Goal: Task Accomplishment & Management: Manage account settings

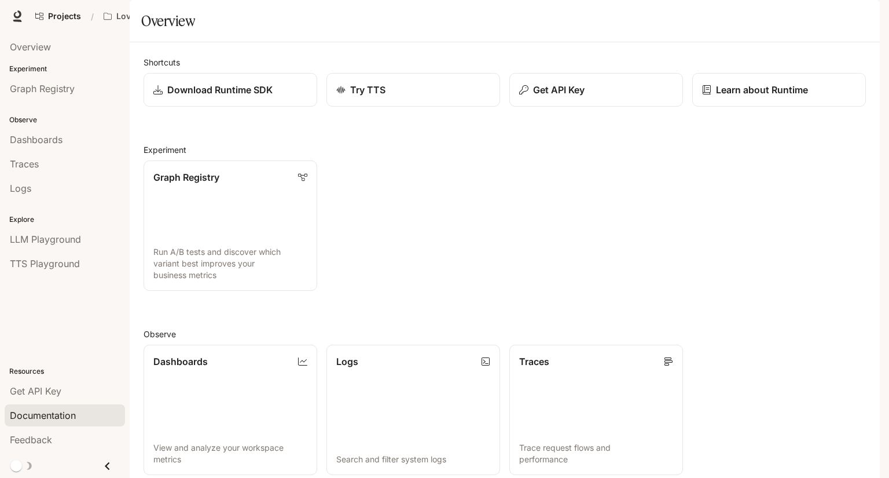
click at [54, 421] on span "Documentation" at bounding box center [43, 415] width 66 height 14
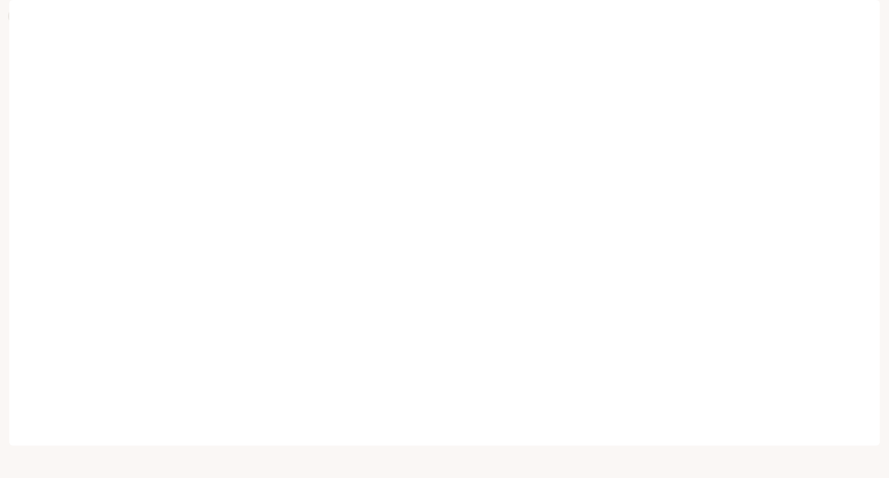
click at [18, 13] on icon at bounding box center [18, 16] width 12 height 12
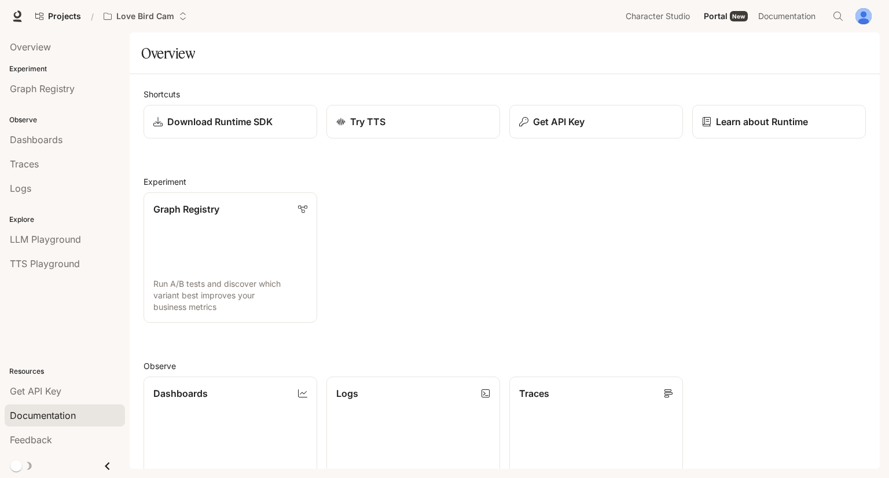
click at [69, 423] on link "Documentation" at bounding box center [65, 415] width 120 height 22
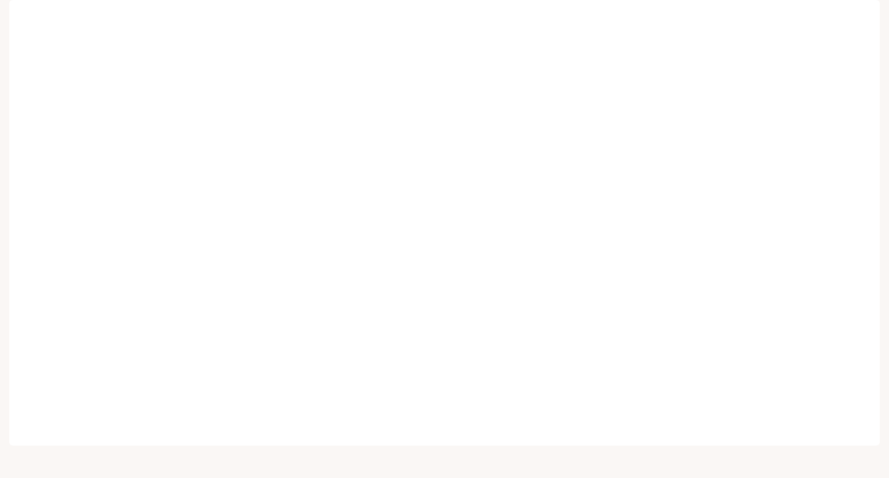
click at [164, 29] on div "Projects / Love Bird Cam Character Studio Character Studio Portal Portal New Do…" at bounding box center [444, 16] width 889 height 32
click at [838, 14] on span "Documentation" at bounding box center [811, 16] width 61 height 14
click at [856, 16] on img "button" at bounding box center [864, 16] width 16 height 16
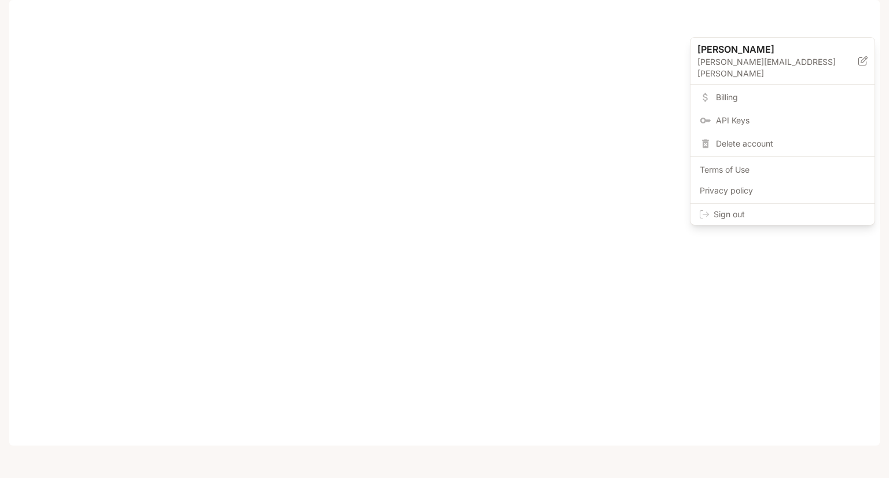
click at [757, 91] on span "Billing" at bounding box center [790, 97] width 149 height 12
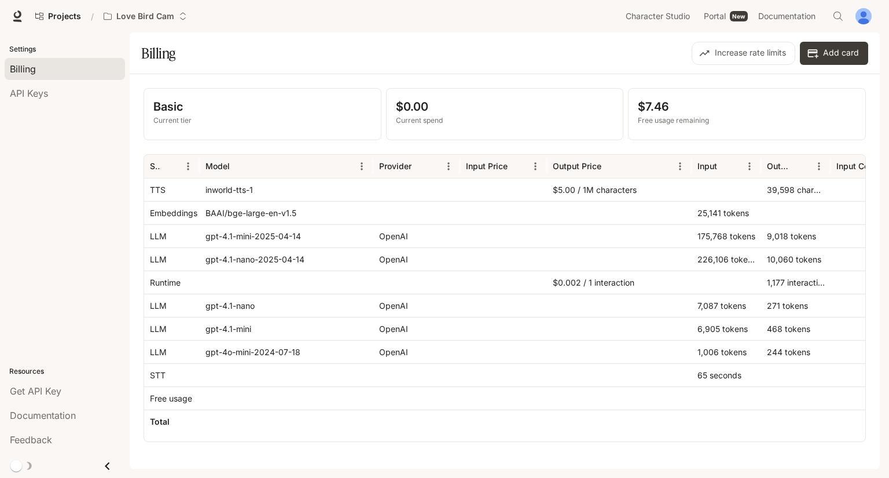
drag, startPoint x: 663, startPoint y: 435, endPoint x: 491, endPoint y: 351, distance: 190.8
click at [491, 351] on div at bounding box center [503, 351] width 87 height 23
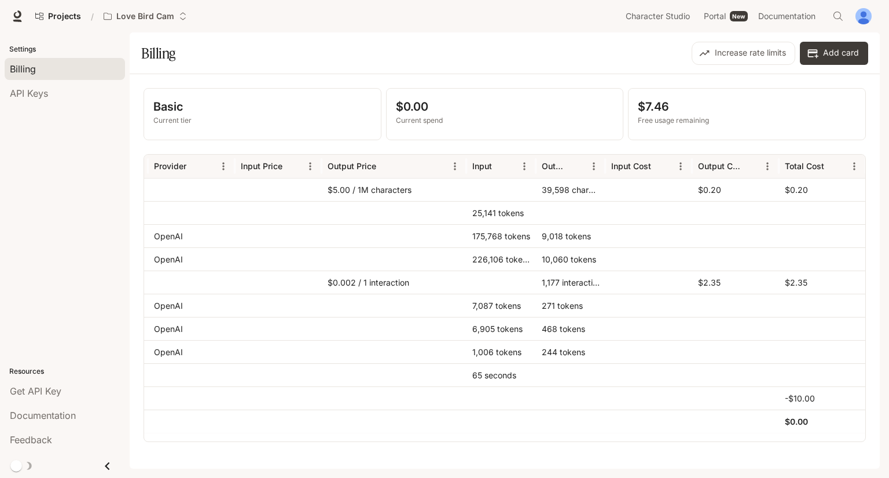
click at [347, 287] on div "$0.002 / 1 interaction" at bounding box center [394, 281] width 145 height 23
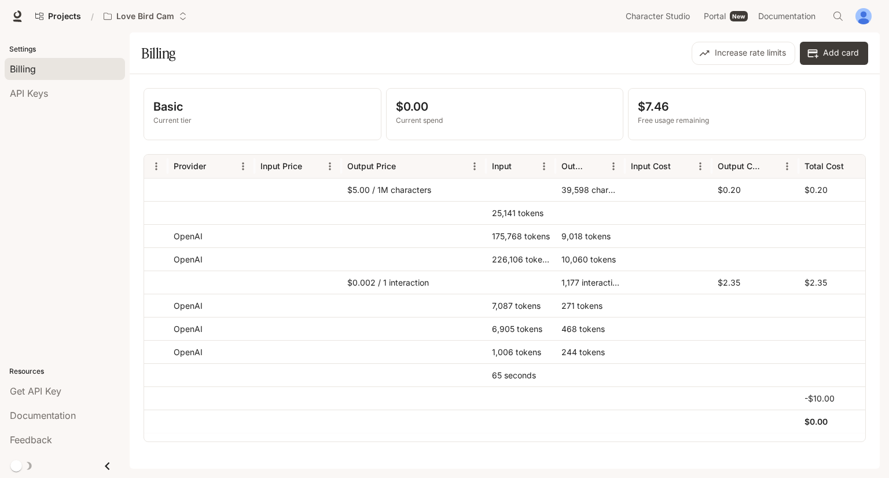
scroll to position [0, 225]
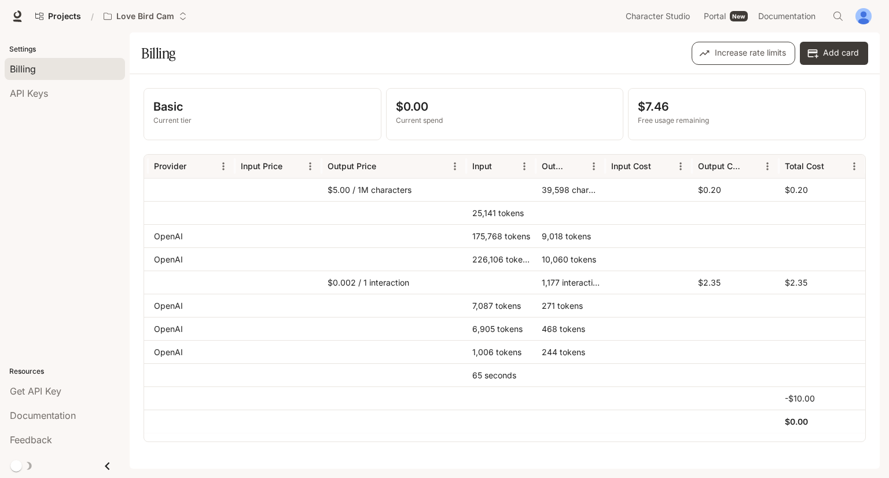
click at [761, 57] on button "Increase rate limits" at bounding box center [744, 53] width 104 height 23
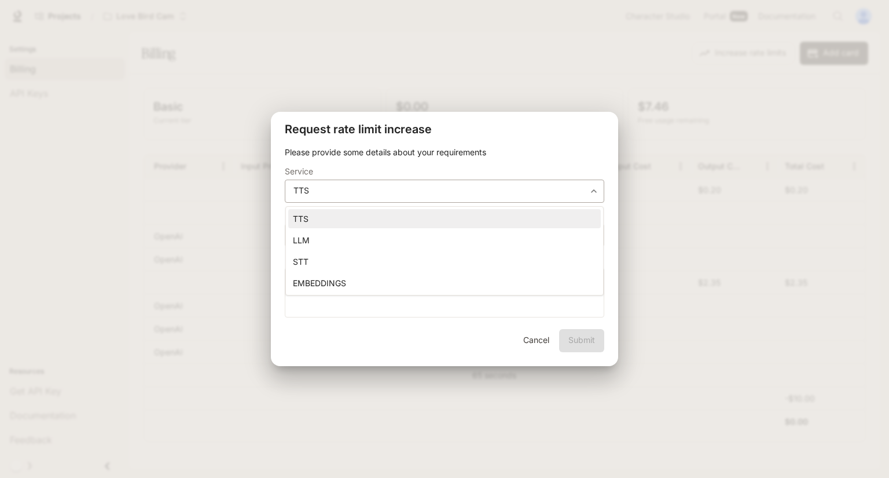
click at [412, 190] on body "Skip to main content Projects / Love Bird Cam Character Studio Character Studio…" at bounding box center [444, 239] width 889 height 478
click at [440, 137] on div at bounding box center [444, 239] width 889 height 478
click at [473, 233] on input "*" at bounding box center [444, 235] width 318 height 12
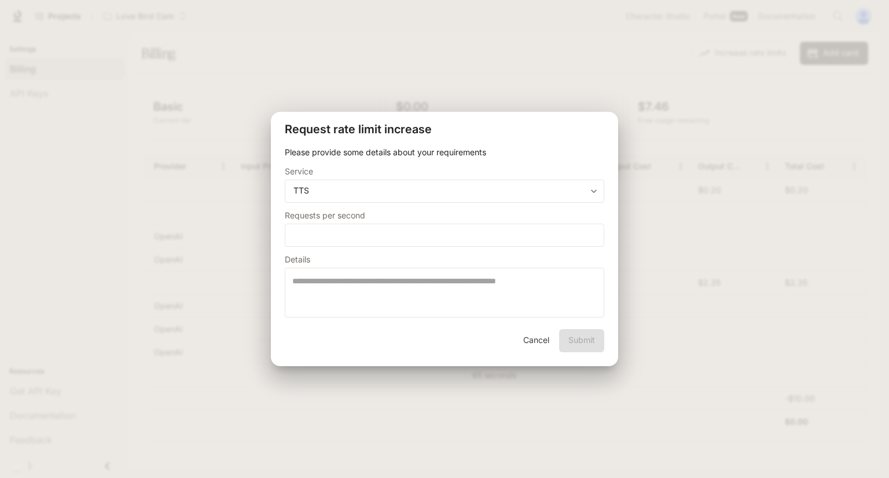
click at [674, 214] on div "**********" at bounding box center [444, 239] width 889 height 478
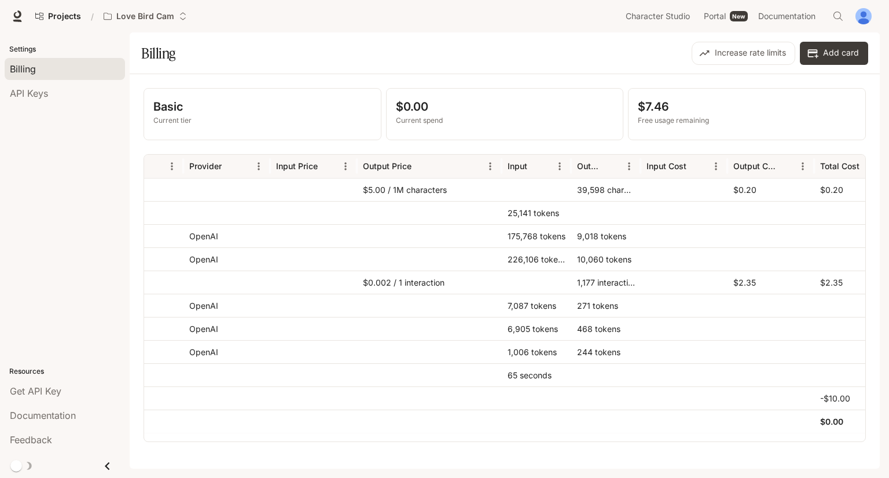
scroll to position [0, 185]
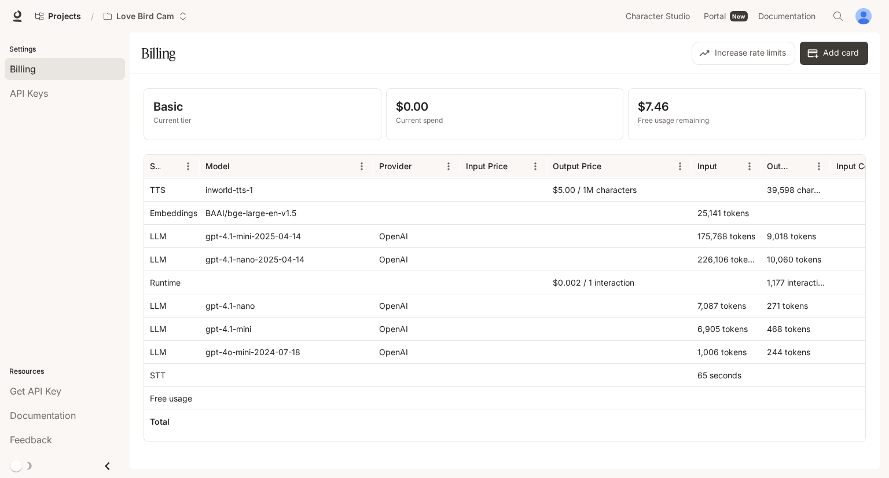
click at [637, 430] on div at bounding box center [619, 420] width 145 height 23
click at [64, 434] on div "Feedback" at bounding box center [65, 439] width 110 height 14
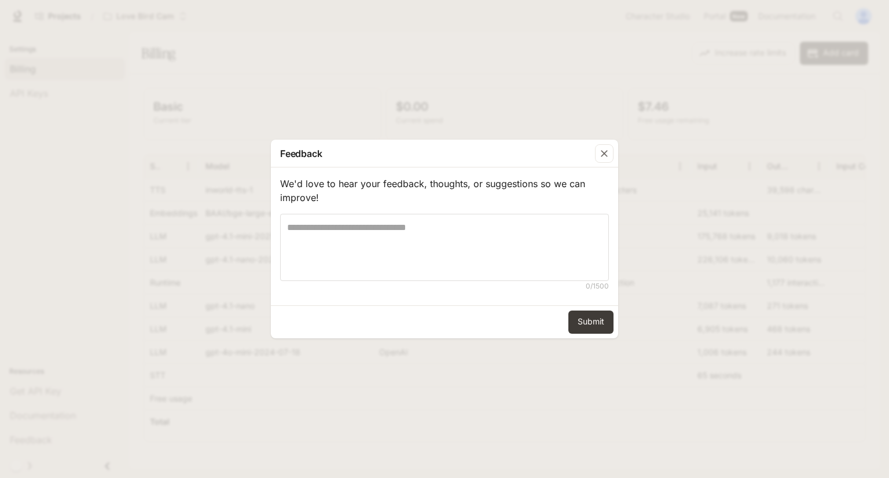
click at [90, 396] on div "Feedback We'd love to hear your feedback, thoughts, or suggestions so we can im…" at bounding box center [444, 239] width 889 height 478
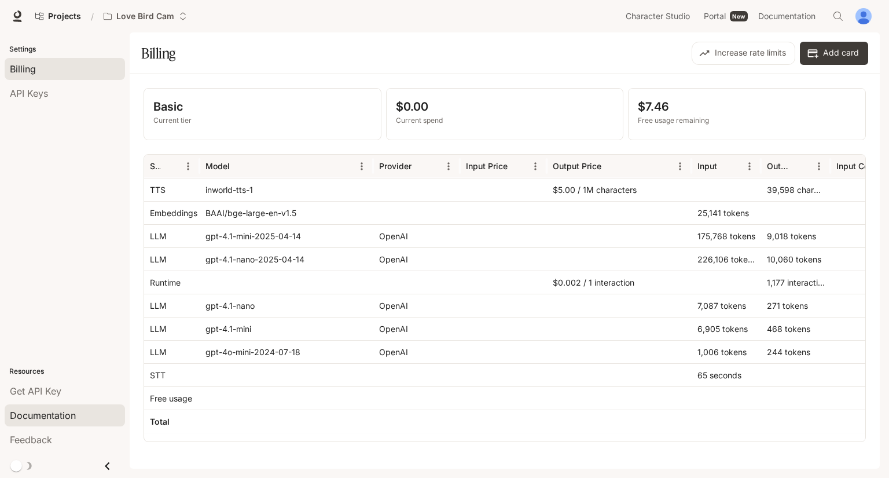
click at [86, 409] on div "Documentation" at bounding box center [65, 415] width 110 height 14
